Goal: Use online tool/utility: Utilize a website feature to perform a specific function

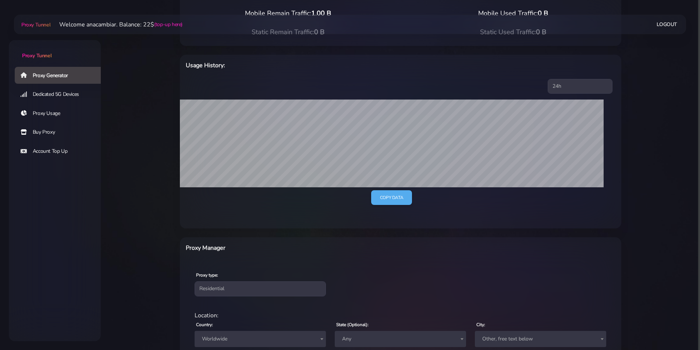
scroll to position [198, 0]
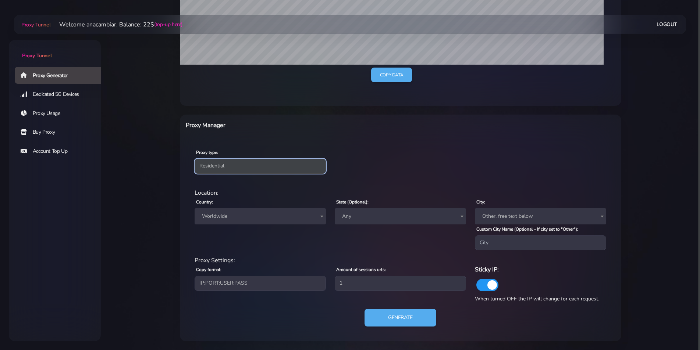
click at [216, 165] on select "Residential Static Mobile" at bounding box center [259, 166] width 131 height 15
click at [210, 212] on span "Worldwide" at bounding box center [260, 216] width 122 height 10
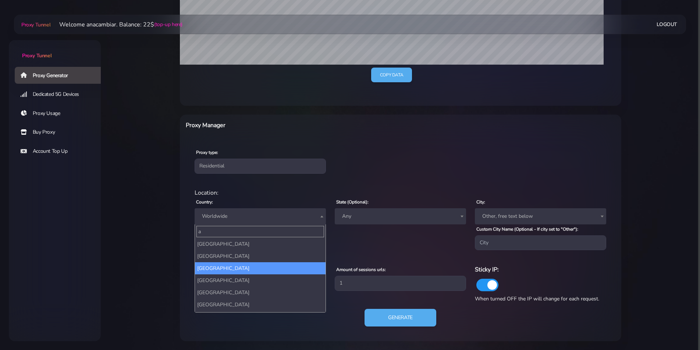
scroll to position [0, 0]
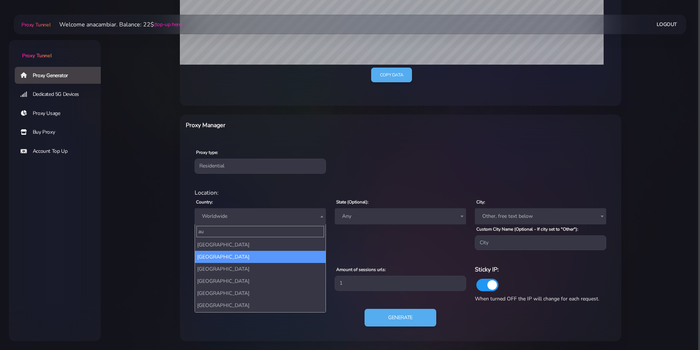
type input "au"
select select "AU"
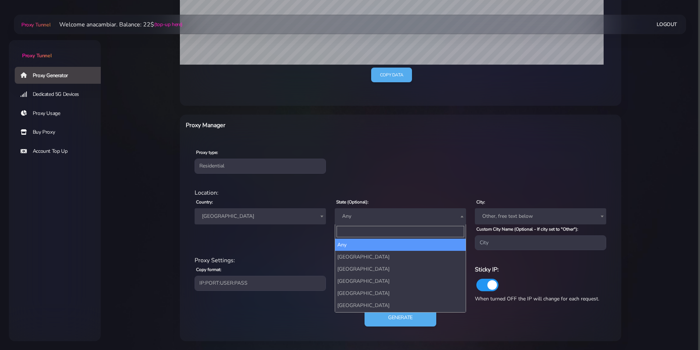
click at [360, 212] on span "Any" at bounding box center [400, 216] width 122 height 10
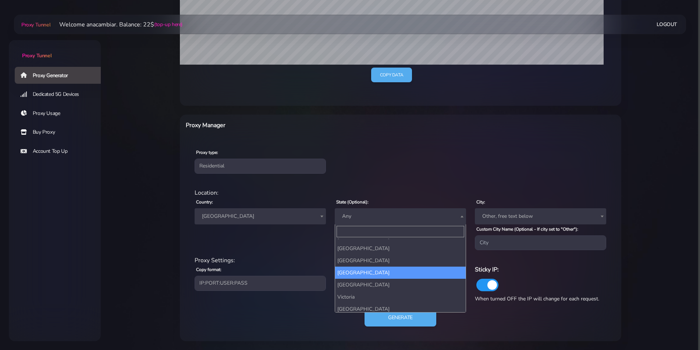
scroll to position [36, 0]
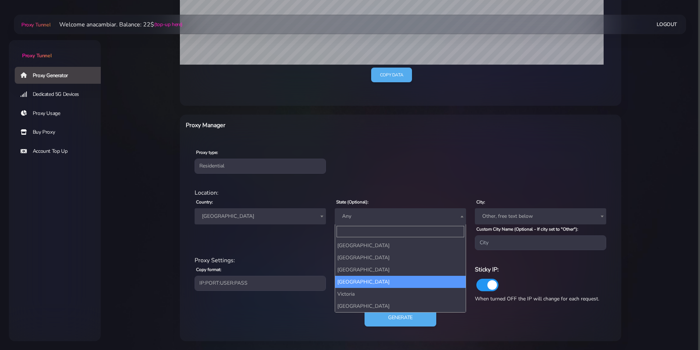
select select "Tasmania"
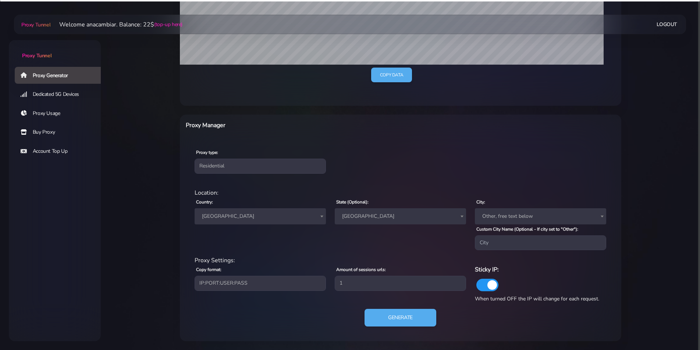
click at [503, 214] on span "Other, free text below" at bounding box center [540, 216] width 122 height 10
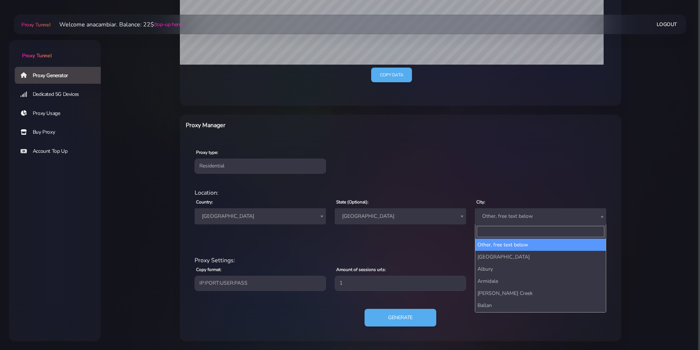
click at [484, 165] on div "Proxy type: Residential Static Mobile" at bounding box center [400, 160] width 438 height 43
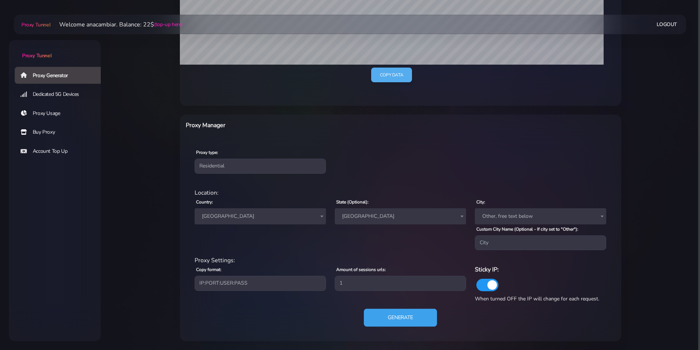
click at [402, 315] on button "Generate" at bounding box center [400, 318] width 73 height 18
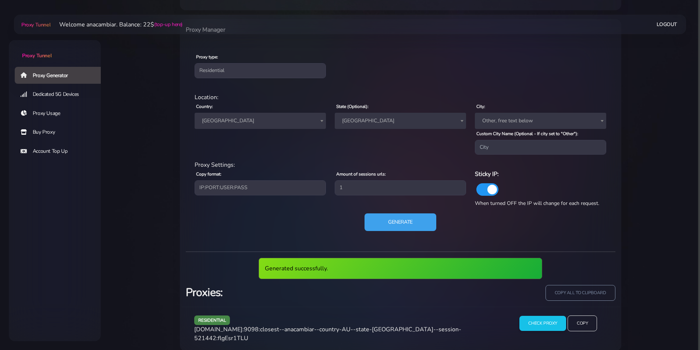
scroll to position [298, 0]
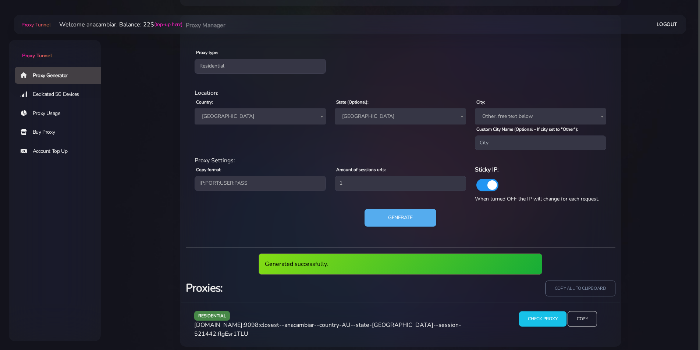
click at [532, 322] on input "Check Proxy" at bounding box center [542, 319] width 47 height 15
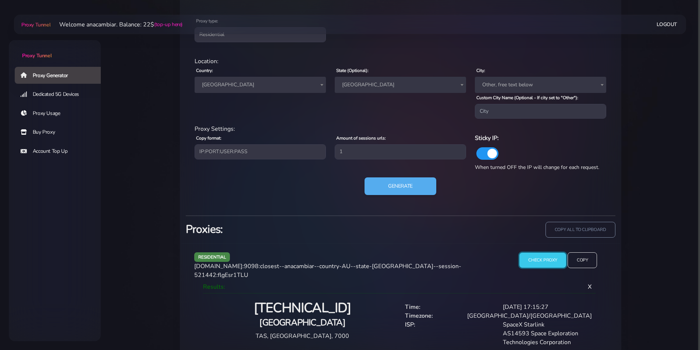
scroll to position [338, 0]
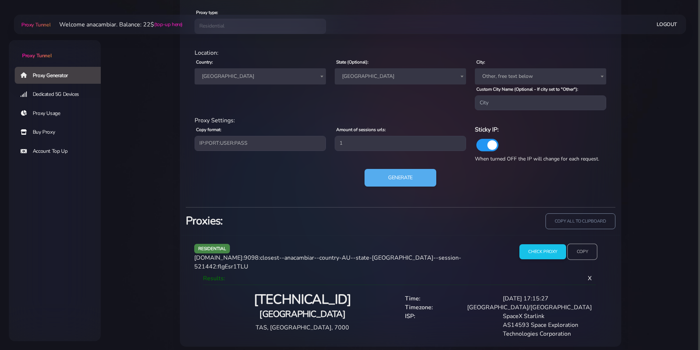
click at [587, 250] on input "Copy" at bounding box center [582, 252] width 30 height 16
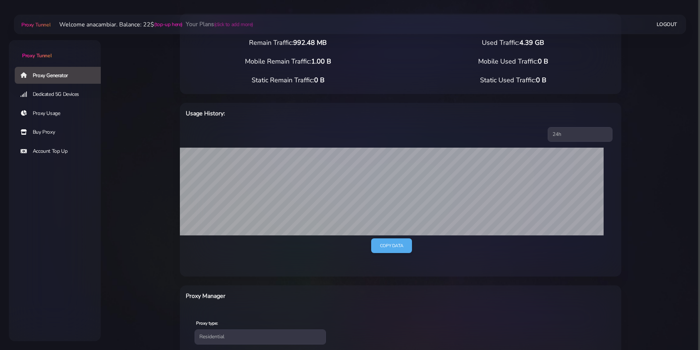
scroll to position [0, 0]
